Goal: Task Accomplishment & Management: Complete application form

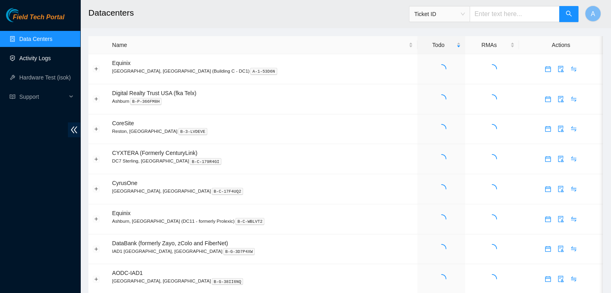
click at [51, 61] on link "Activity Logs" at bounding box center [35, 58] width 32 height 6
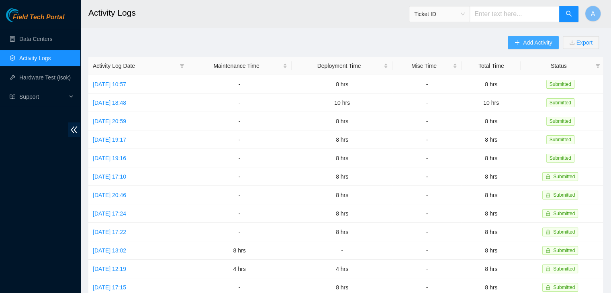
click at [518, 48] on button "Add Activity" at bounding box center [533, 42] width 51 height 13
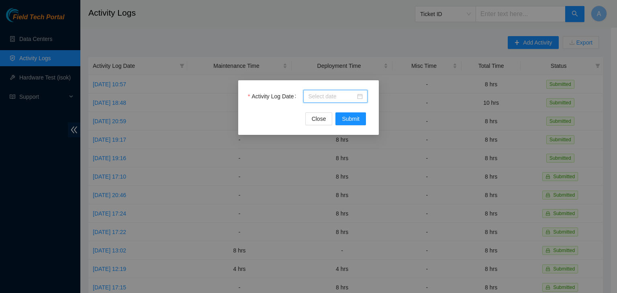
click at [348, 94] on input "Activity Log Date" at bounding box center [331, 96] width 47 height 9
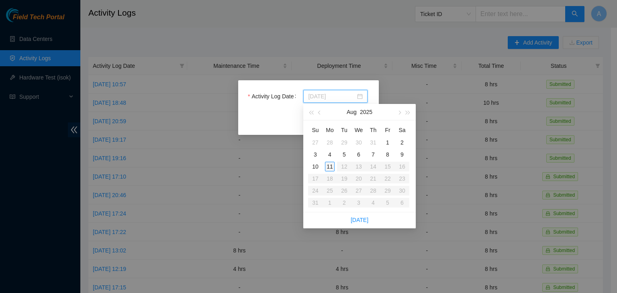
type input "[DATE]"
click at [330, 164] on div "11" at bounding box center [330, 167] width 10 height 10
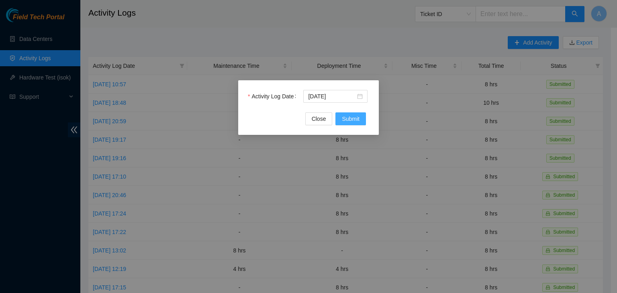
click at [349, 119] on span "Submit" at bounding box center [351, 119] width 18 height 9
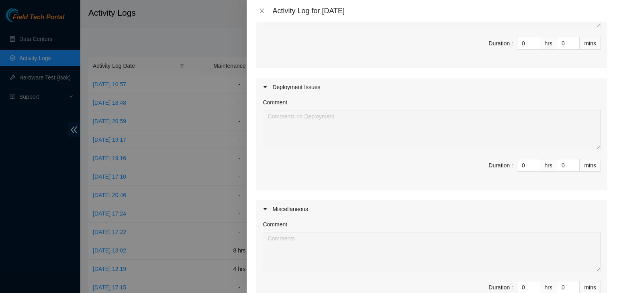
scroll to position [143, 0]
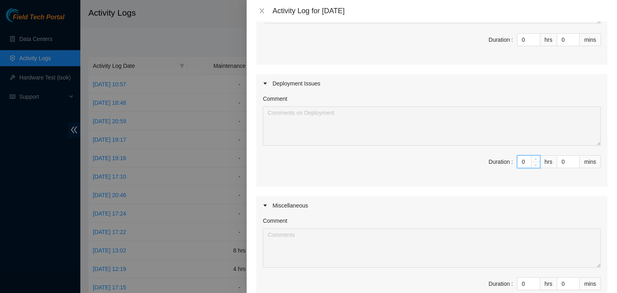
click at [518, 160] on input "0" at bounding box center [529, 162] width 23 height 12
type input "8"
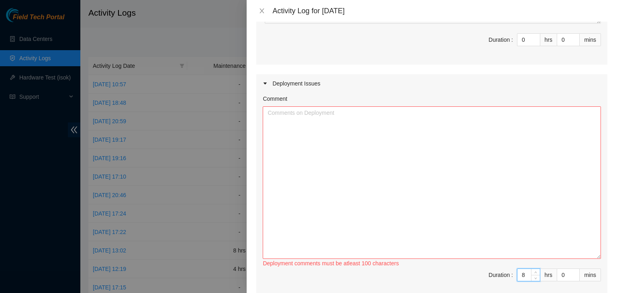
drag, startPoint x: 593, startPoint y: 144, endPoint x: 564, endPoint y: 277, distance: 136.0
click at [564, 259] on textarea "Comment" at bounding box center [432, 182] width 338 height 153
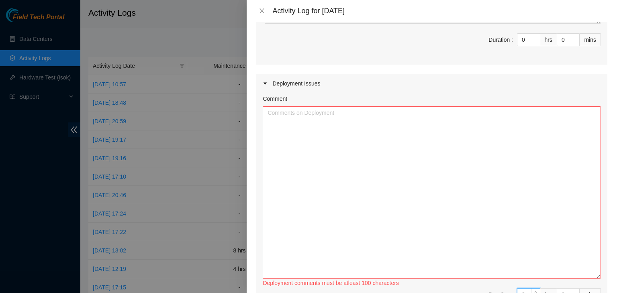
paste input "EOD Update: Worked with FT Phil -Ran CON cable from tor1 port CON <> C-RS-09 RU…"
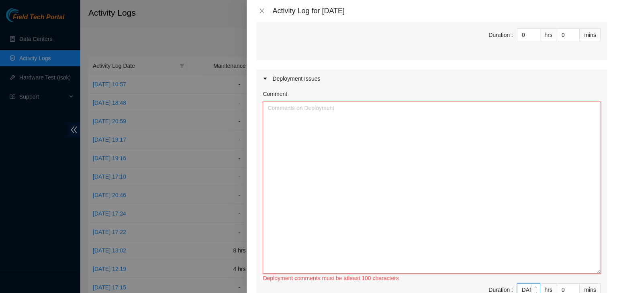
type input "8"
click at [273, 171] on textarea "Comment" at bounding box center [432, 188] width 338 height 172
paste textarea "EOD Update: Worked with FT Phil -Ran CON cable from tor1 port CON <> C-RS-09 RU…"
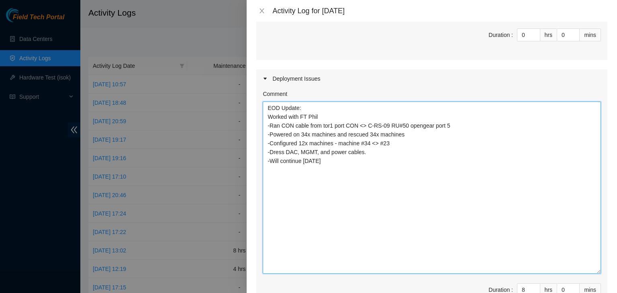
click at [268, 108] on textarea "EOD Update: Worked with FT Phil -Ran CON cable from tor1 port CON <> C-RS-09 RU…" at bounding box center [432, 188] width 338 height 172
paste textarea "DP82683"
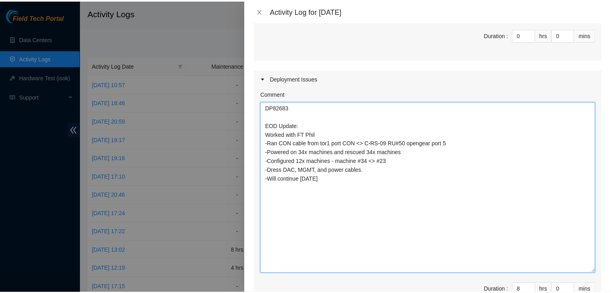
scroll to position [378, 0]
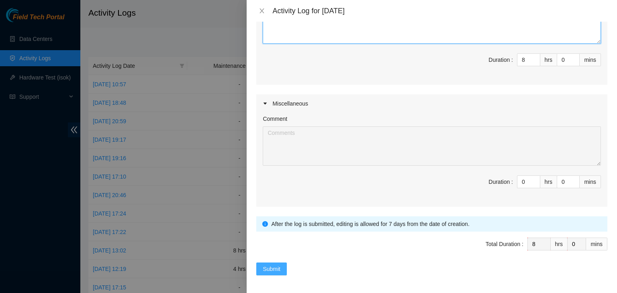
type textarea "DP82683 EOD Update: Worked with FT Phil -Ran CON cable from tor1 port CON <> C-…"
click at [278, 265] on span "Submit" at bounding box center [272, 269] width 18 height 9
